Goal: Transaction & Acquisition: Book appointment/travel/reservation

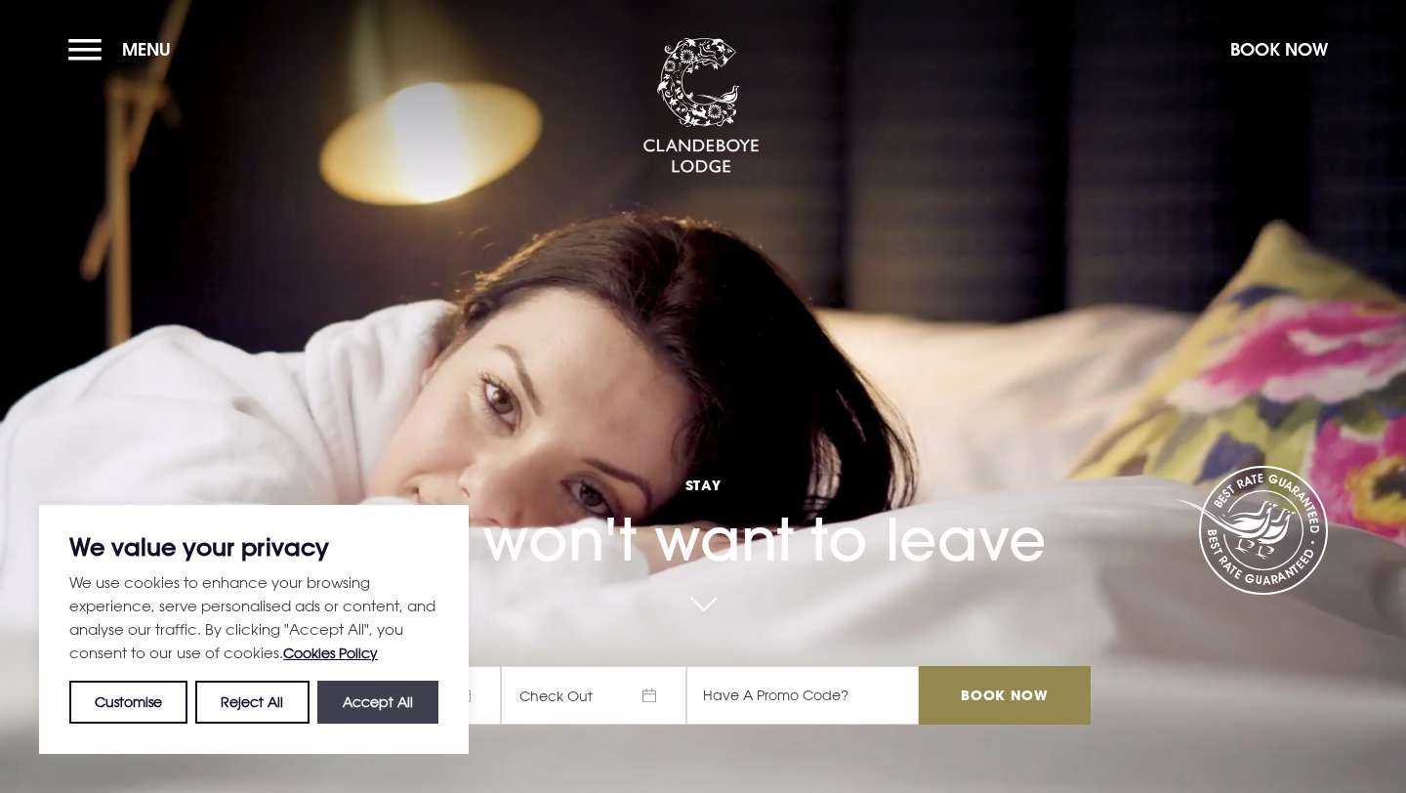
click at [380, 705] on button "Accept All" at bounding box center [377, 702] width 121 height 43
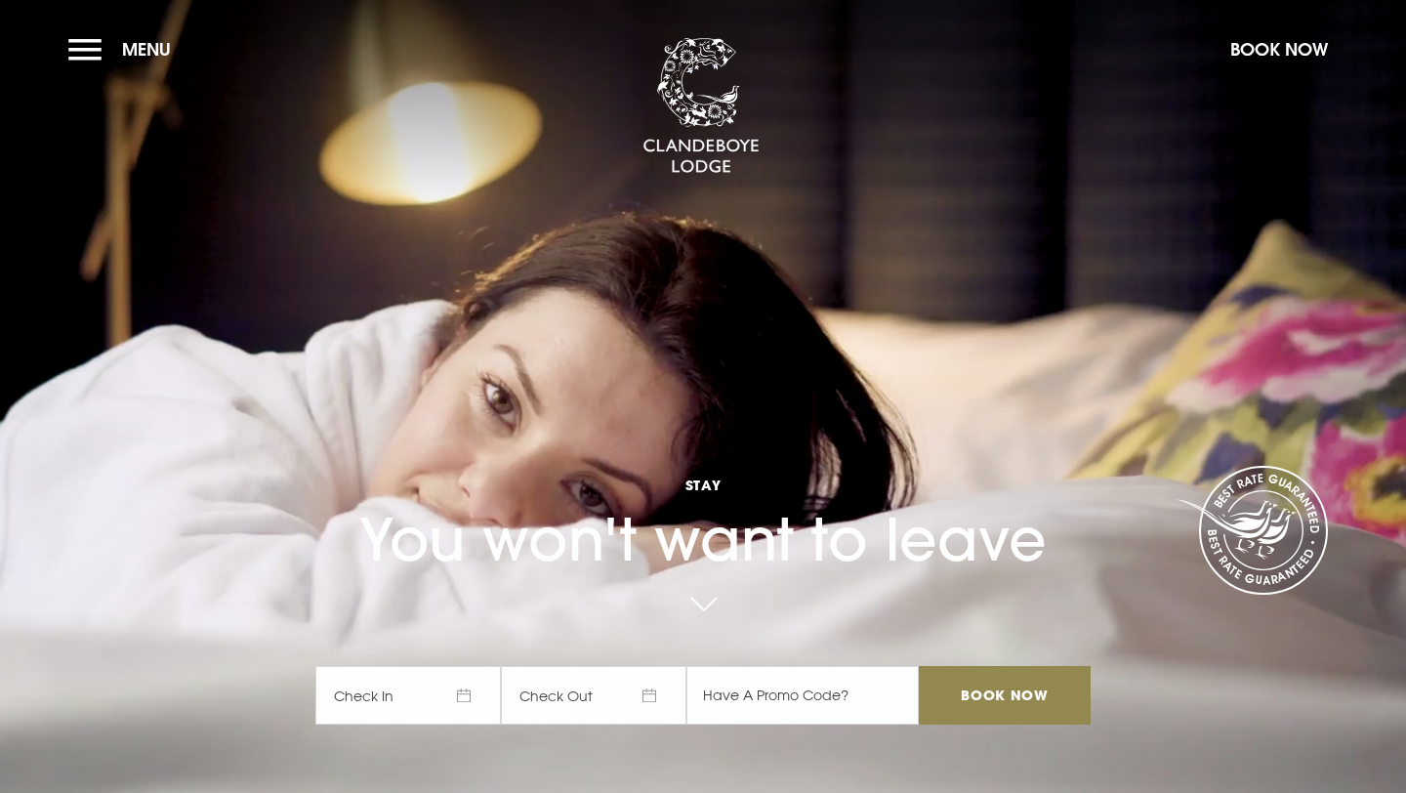
checkbox input "true"
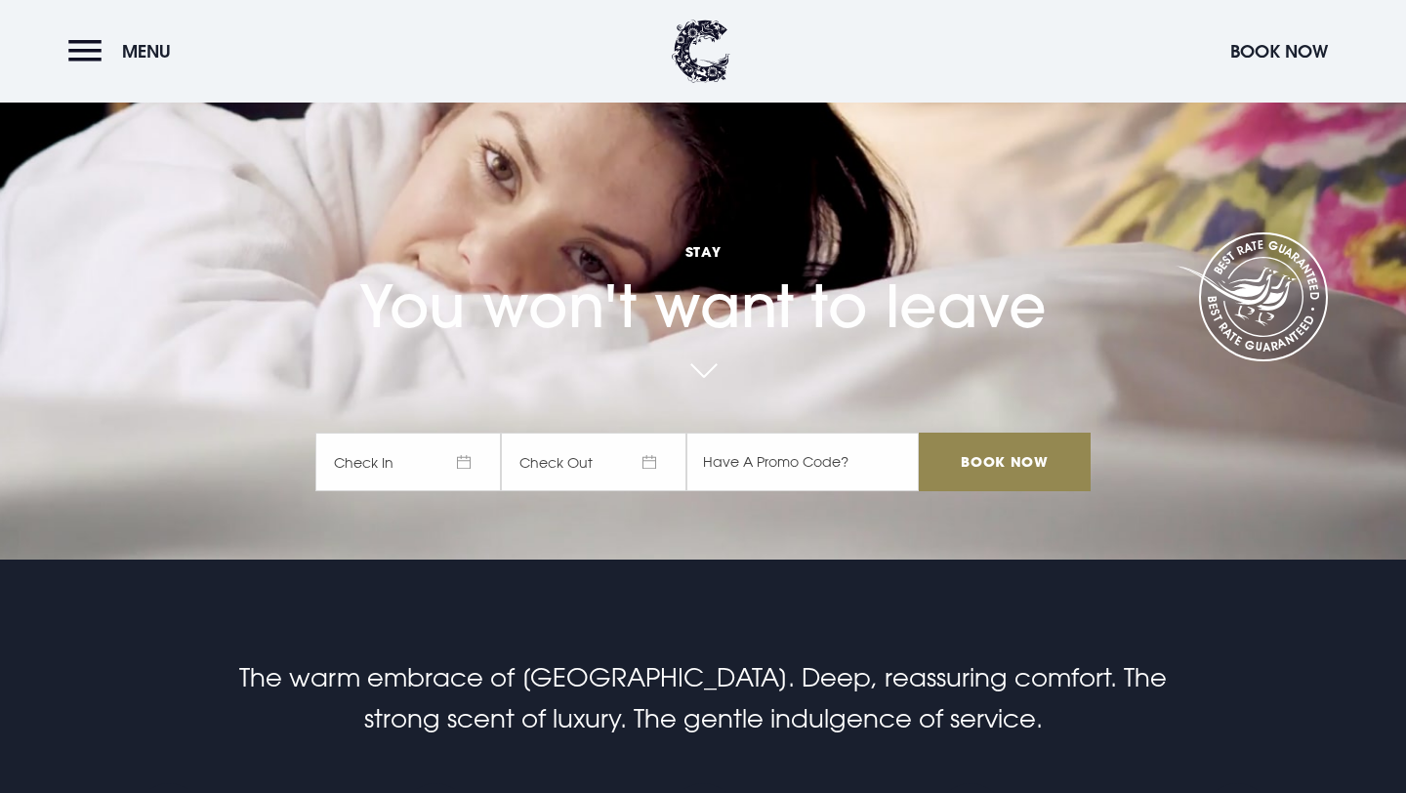
scroll to position [232, 0]
click at [458, 451] on span "Check In" at bounding box center [408, 463] width 186 height 59
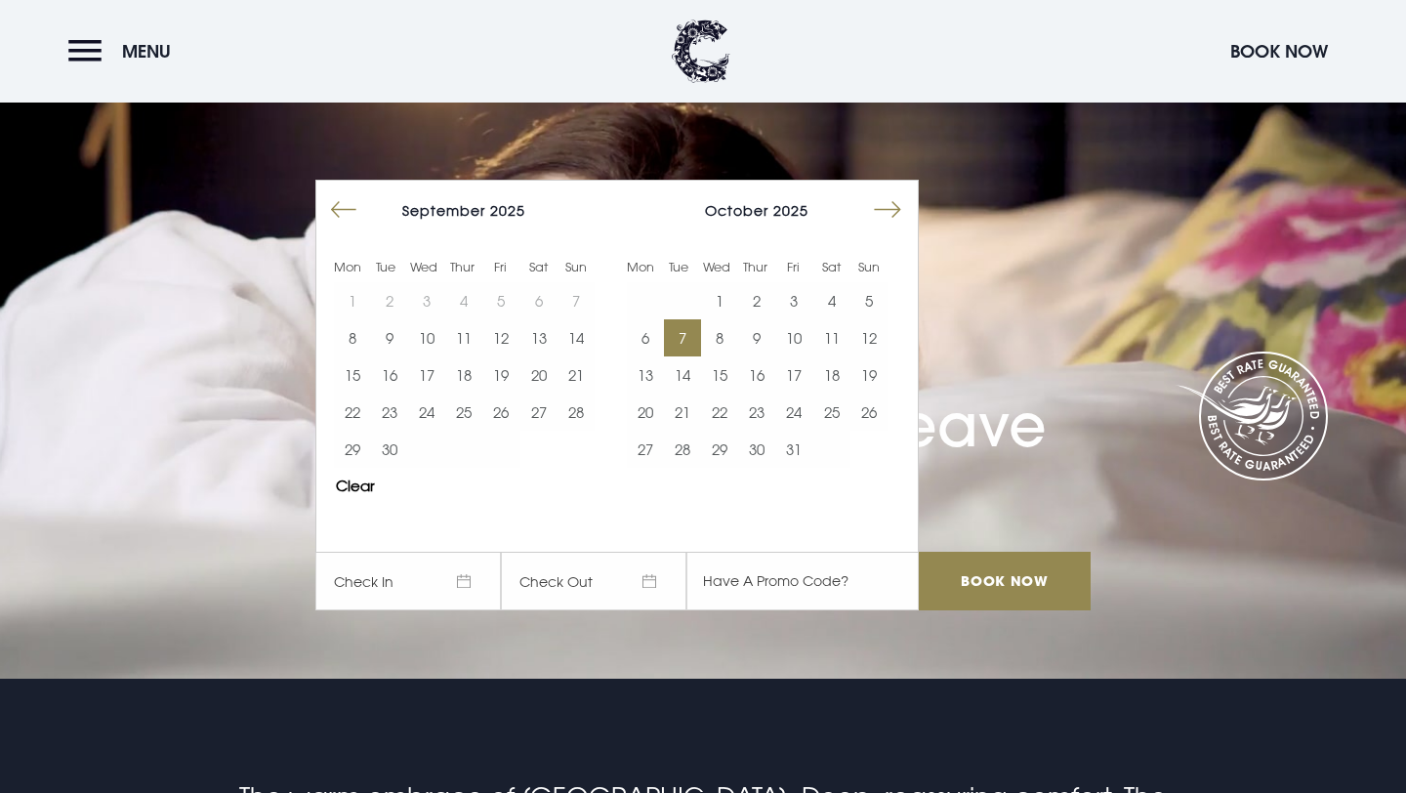
scroll to position [115, 0]
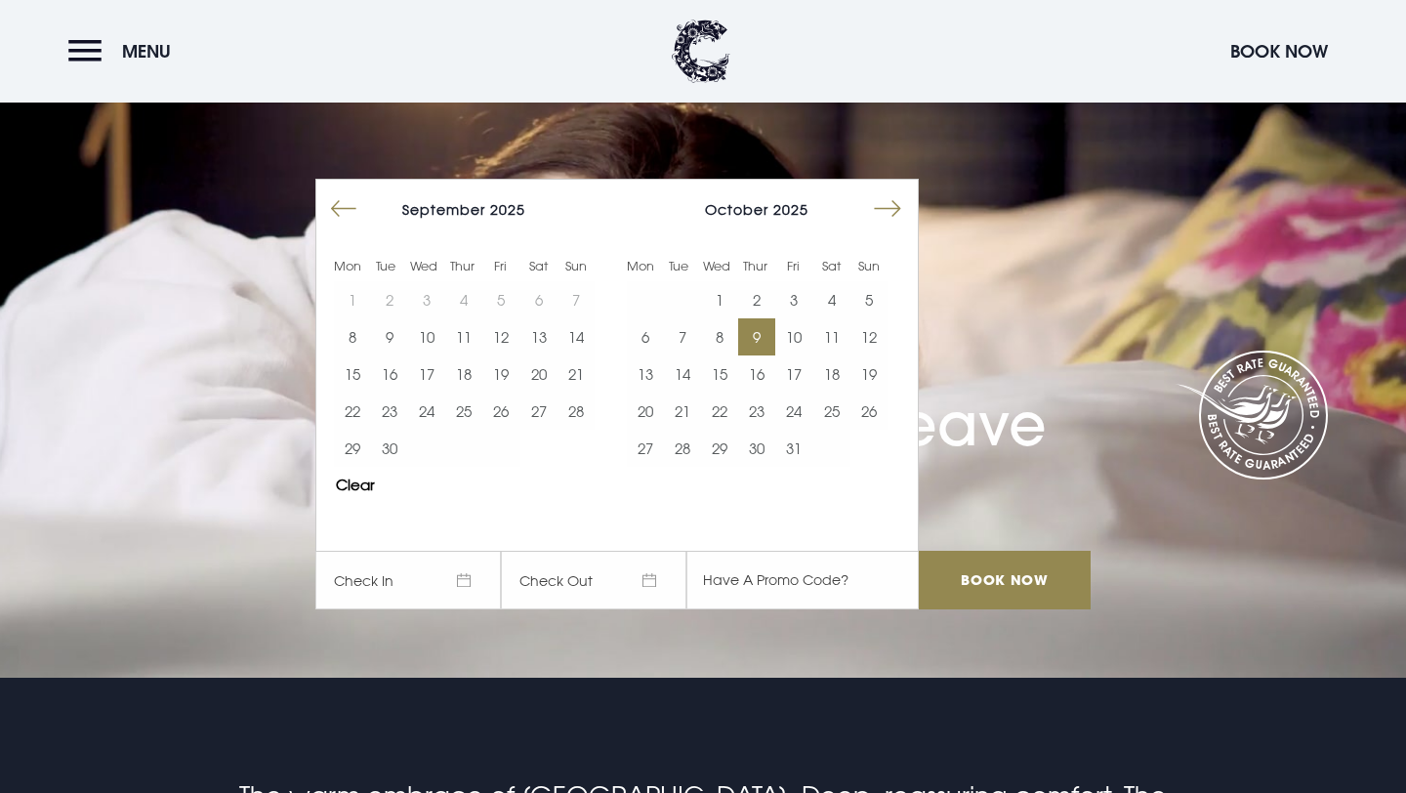
click at [759, 342] on button "9" at bounding box center [756, 336] width 37 height 37
click at [863, 340] on button "12" at bounding box center [869, 336] width 37 height 37
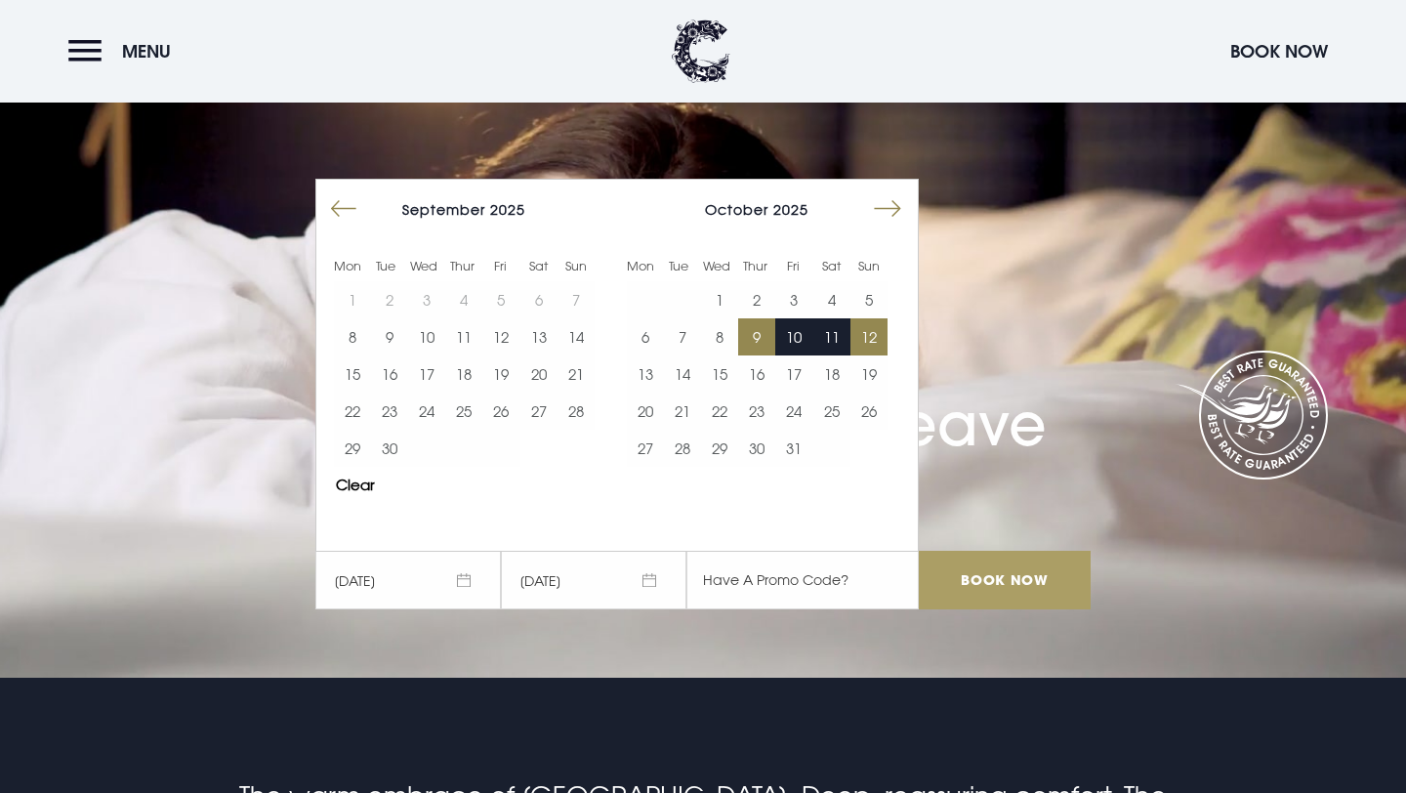
click at [995, 581] on input "Book Now" at bounding box center [1005, 580] width 172 height 59
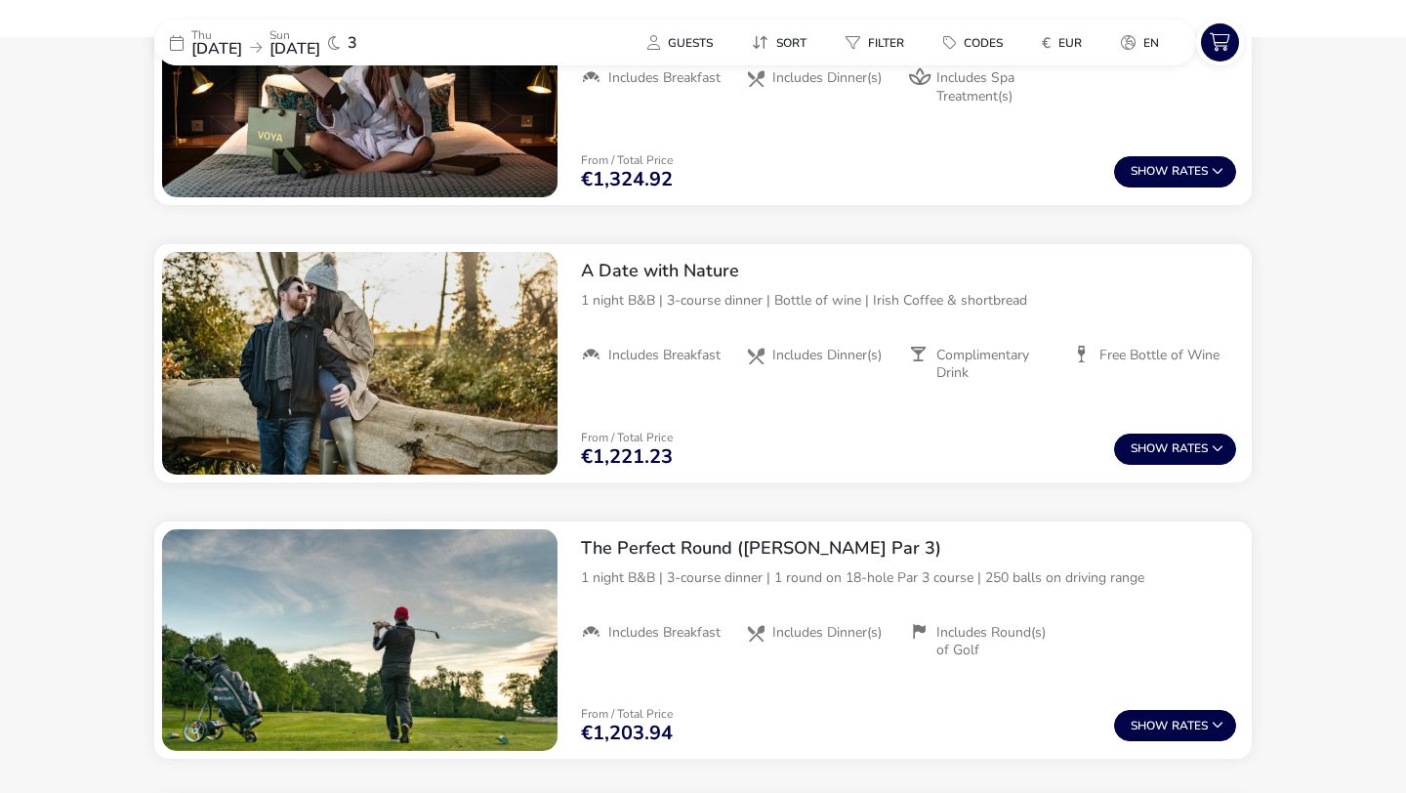
scroll to position [1994, 0]
